Goal: Transaction & Acquisition: Purchase product/service

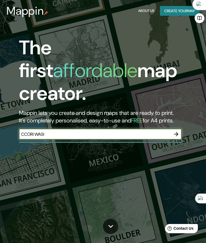
type input "CCORI WASI"
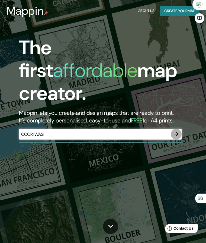
click at [179, 131] on icon "button" at bounding box center [176, 134] width 7 height 7
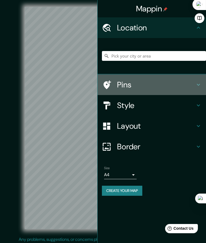
click at [142, 82] on h4 "Pins" at bounding box center [156, 85] width 78 height 10
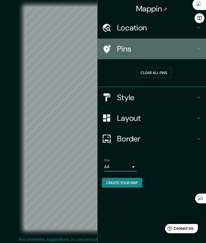
drag, startPoint x: 174, startPoint y: 57, endPoint x: 185, endPoint y: 55, distance: 10.7
click at [175, 57] on div "Pins" at bounding box center [152, 49] width 109 height 21
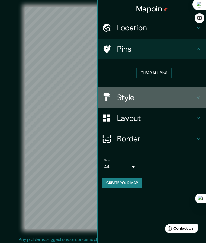
click at [161, 104] on div "Style" at bounding box center [152, 97] width 109 height 21
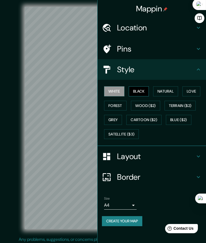
click at [143, 90] on button "Black" at bounding box center [139, 91] width 20 height 10
click at [113, 90] on button "White" at bounding box center [114, 91] width 20 height 10
click at [11, 81] on div "© Mapbox © OpenStreetMap Improve this map" at bounding box center [103, 118] width 186 height 219
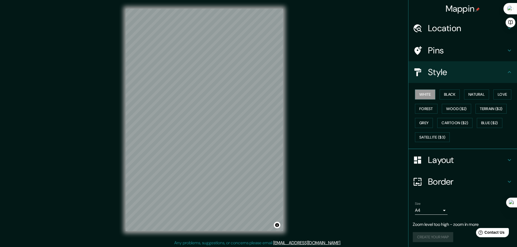
click at [206, 99] on div "© Mapbox © OpenStreetMap Improve this map" at bounding box center [204, 120] width 465 height 223
click at [206, 30] on h4 "Location" at bounding box center [467, 28] width 78 height 11
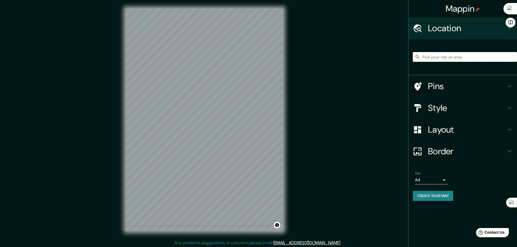
click at [206, 57] on input "Pick your city or area" at bounding box center [465, 57] width 104 height 10
type input "I"
type input "[GEOGRAPHIC_DATA], [GEOGRAPHIC_DATA], [GEOGRAPHIC_DATA]"
click at [206, 89] on h4 "Pins" at bounding box center [467, 86] width 78 height 11
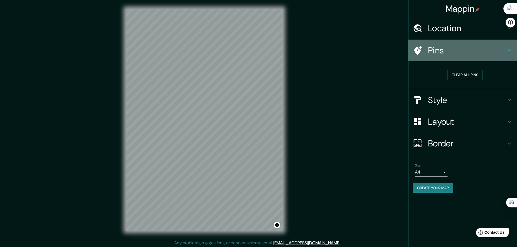
click at [206, 51] on h4 "Pins" at bounding box center [467, 50] width 78 height 11
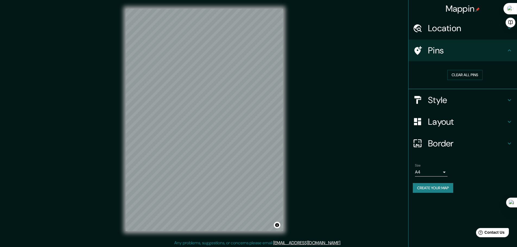
click at [206, 101] on h4 "Style" at bounding box center [467, 100] width 78 height 11
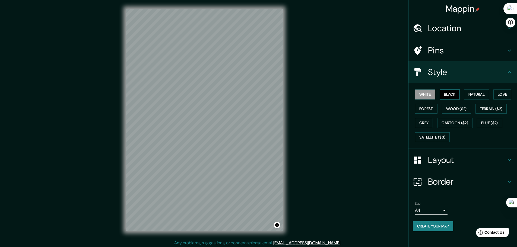
click at [206, 95] on button "Black" at bounding box center [450, 95] width 20 height 10
click at [206, 92] on button "Natural" at bounding box center [476, 95] width 25 height 10
click at [206, 92] on button "Love" at bounding box center [502, 95] width 18 height 10
click at [206, 109] on button "Forest" at bounding box center [426, 109] width 23 height 10
click at [206, 107] on button "Wood ($2)" at bounding box center [456, 109] width 29 height 10
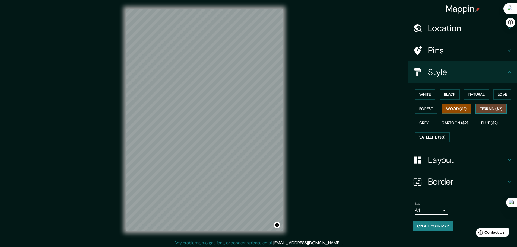
drag, startPoint x: 486, startPoint y: 103, endPoint x: 488, endPoint y: 107, distance: 4.5
click at [206, 103] on div "White Black Natural Love Forest Wood ($2) Terrain ($2) Grey Cartoon ($2) Blue (…" at bounding box center [465, 115] width 104 height 57
click at [206, 108] on button "Terrain ($2)" at bounding box center [490, 109] width 31 height 10
click at [206, 123] on button "Grey" at bounding box center [424, 123] width 18 height 10
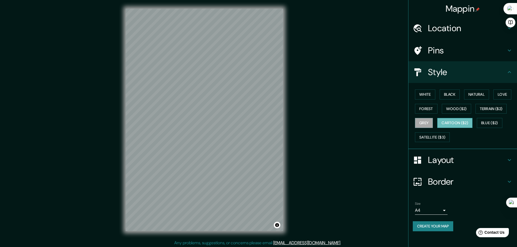
click at [206, 122] on button "Cartoon ($2)" at bounding box center [454, 123] width 35 height 10
click at [206, 122] on button "Blue ($2)" at bounding box center [490, 123] width 26 height 10
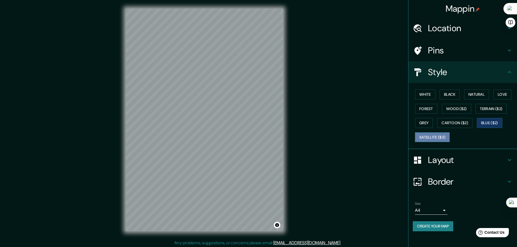
click at [206, 137] on button "Satellite ($3)" at bounding box center [432, 137] width 35 height 10
click at [206, 91] on button "Black" at bounding box center [450, 95] width 20 height 10
click at [206, 94] on button "White" at bounding box center [425, 95] width 20 height 10
click at [206, 93] on button "Black" at bounding box center [450, 95] width 20 height 10
click at [206, 137] on button "Satellite ($3)" at bounding box center [432, 137] width 35 height 10
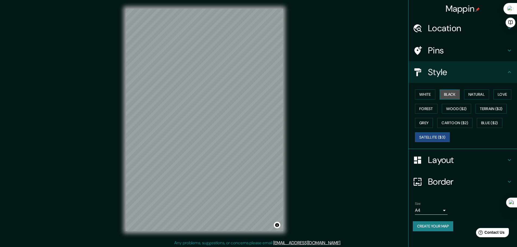
click at [206, 95] on button "Black" at bounding box center [450, 95] width 20 height 10
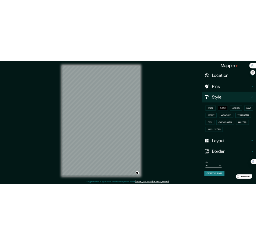
scroll to position [1, 0]
